Goal: Transaction & Acquisition: Purchase product/service

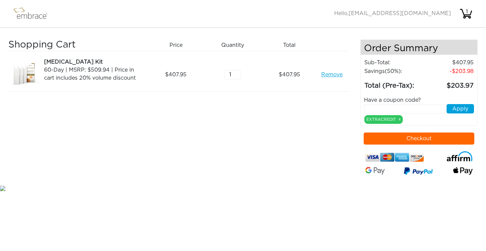
click at [29, 16] on img at bounding box center [33, 13] width 43 height 17
click at [31, 11] on img at bounding box center [33, 13] width 43 height 17
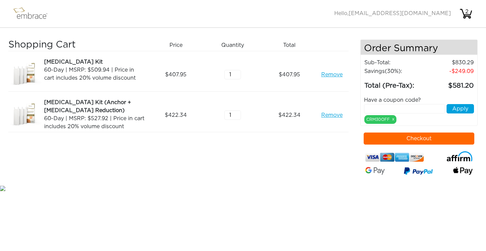
click at [338, 116] on link "Remove" at bounding box center [331, 115] width 21 height 8
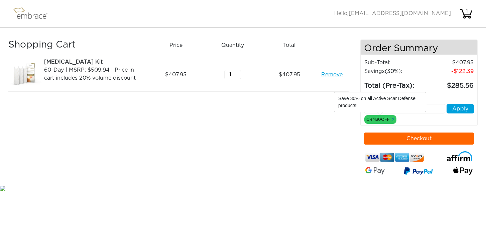
click at [394, 119] on link "x" at bounding box center [393, 119] width 2 height 6
click at [393, 119] on link "x" at bounding box center [393, 119] width 2 height 6
click at [395, 120] on div "CRM30OFF x" at bounding box center [380, 119] width 32 height 9
click at [394, 119] on link "x" at bounding box center [393, 119] width 2 height 6
click at [416, 110] on input "text" at bounding box center [404, 108] width 81 height 9
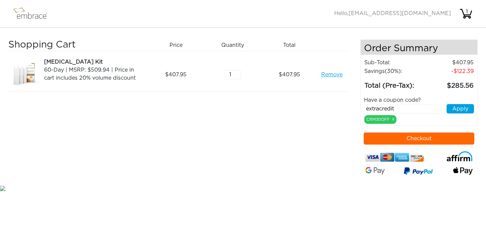
type input "extracredit"
click at [455, 111] on button "Apply" at bounding box center [460, 108] width 27 height 9
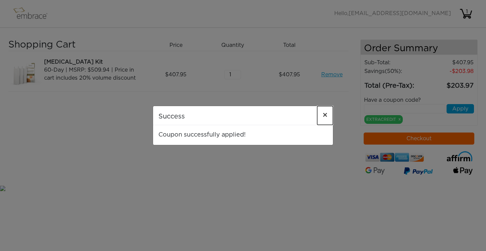
click at [328, 114] on button "×" at bounding box center [325, 115] width 16 height 19
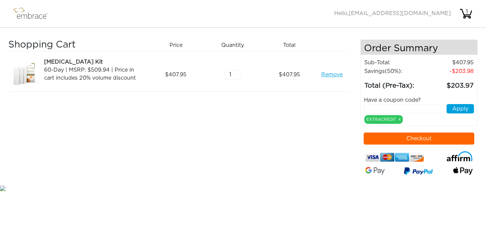
click at [391, 140] on button "Checkout" at bounding box center [419, 138] width 111 height 12
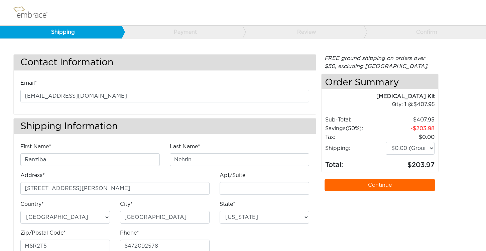
select select "MT"
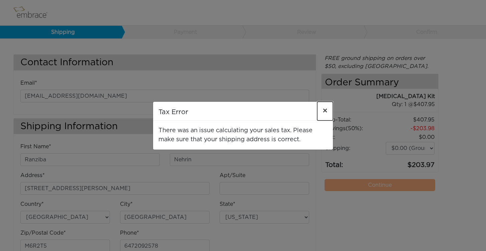
click at [327, 111] on span "×" at bounding box center [325, 111] width 5 height 8
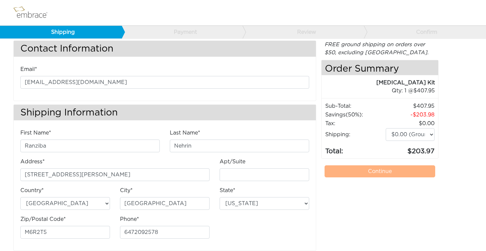
scroll to position [15, 0]
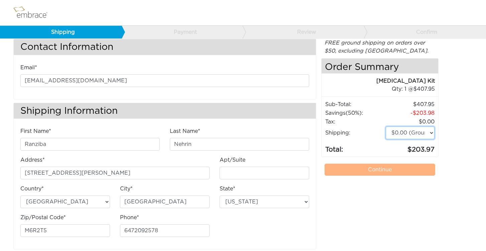
click at [396, 131] on select "$0.00 (Ground) $15.00 (Express Saver) $20.00 (Two Day) $30.00 (Overnight)" at bounding box center [410, 132] width 49 height 13
select select "5"
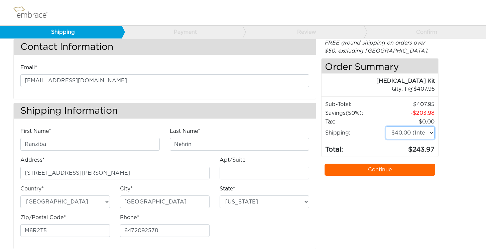
scroll to position [22, 0]
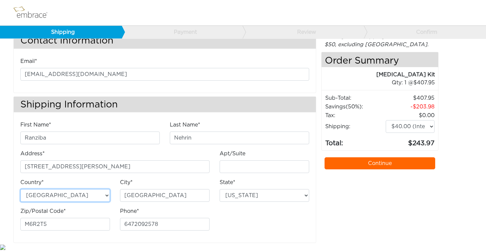
click at [80, 193] on select "Australia United States" at bounding box center [65, 195] width 90 height 13
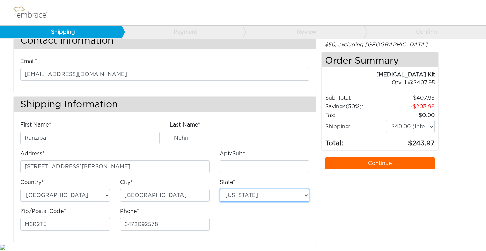
click at [256, 193] on select "Alabama Alaska Arizona Arkansas California Colorado Connecticut District of Col…" at bounding box center [265, 195] width 90 height 13
